Goal: Answer question/provide support: Answer question/provide support

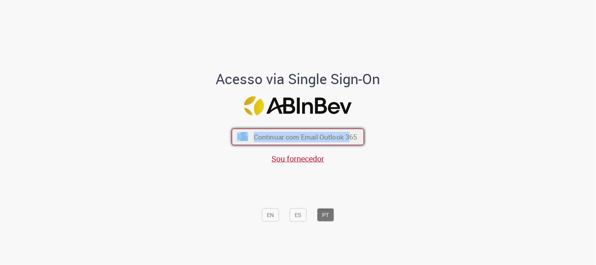
click at [347, 131] on div "Continuar com Email Outlook 365 Sou fornecedor" at bounding box center [299, 143] width 130 height 44
click at [348, 132] on span "Continuar com Email Outlook 365" at bounding box center [306, 136] width 104 height 9
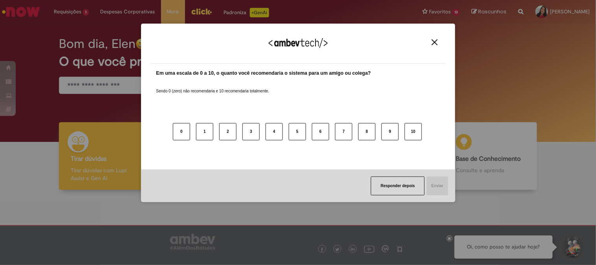
click at [434, 41] on img "Close" at bounding box center [435, 42] width 6 height 6
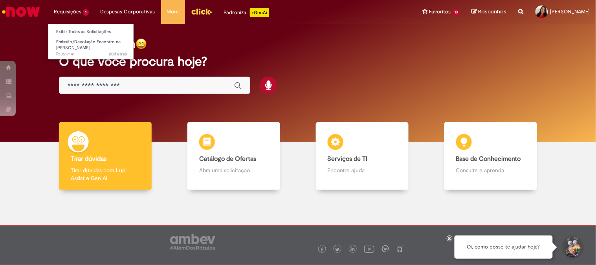
click at [68, 9] on li "Requisições 1 Exibir Todas as Solicitações Emissão/Devolução Encontro de Contas…" at bounding box center [71, 12] width 47 height 24
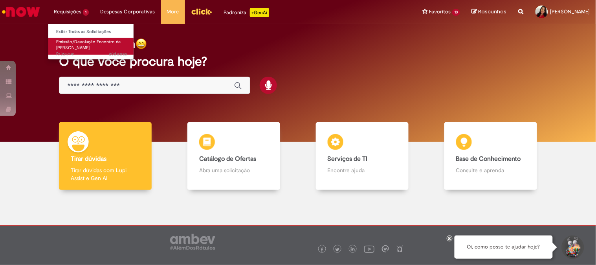
click at [66, 48] on span "Emissão/Devolução Encontro de [PERSON_NAME]" at bounding box center [88, 45] width 64 height 12
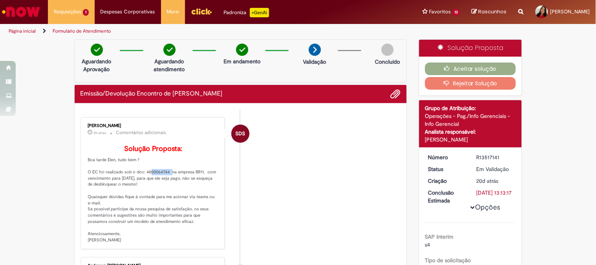
drag, startPoint x: 158, startPoint y: 182, endPoint x: 142, endPoint y: 186, distance: 15.9
click at [142, 186] on p "Solução Proposta: Boa tarde Elen, tudo bem ? O EC foi realizado sob o doc: 4800…" at bounding box center [153, 194] width 131 height 98
copy p "4800064744"
click at [477, 71] on button "Aceitar solução" at bounding box center [470, 69] width 91 height 13
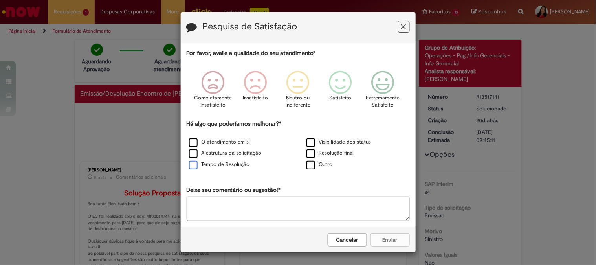
click at [226, 168] on label "Tempo de Resolução" at bounding box center [219, 164] width 61 height 7
click at [307, 201] on textarea "Deixe seu comentário ou sugestão!*" at bounding box center [298, 209] width 223 height 24
type textarea "*"
click at [339, 85] on icon "Feedback" at bounding box center [340, 83] width 29 height 24
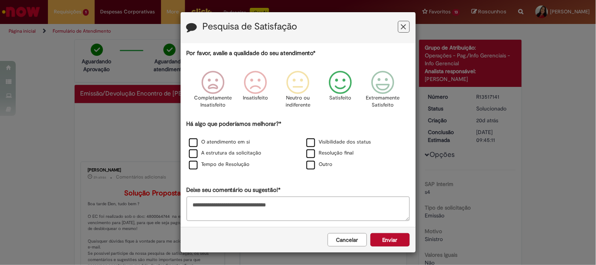
click at [313, 205] on textarea "**********" at bounding box center [298, 209] width 223 height 24
type textarea "**********"
click at [376, 241] on button "Enviar" at bounding box center [390, 239] width 39 height 13
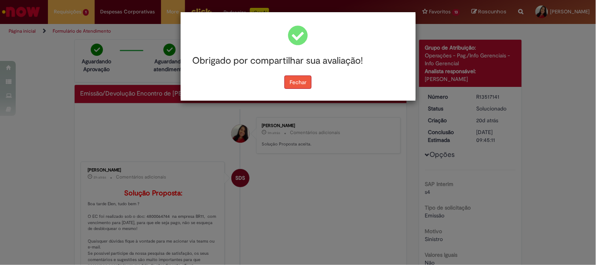
click at [298, 86] on button "Fechar" at bounding box center [298, 81] width 27 height 13
